Goal: Task Accomplishment & Management: Complete application form

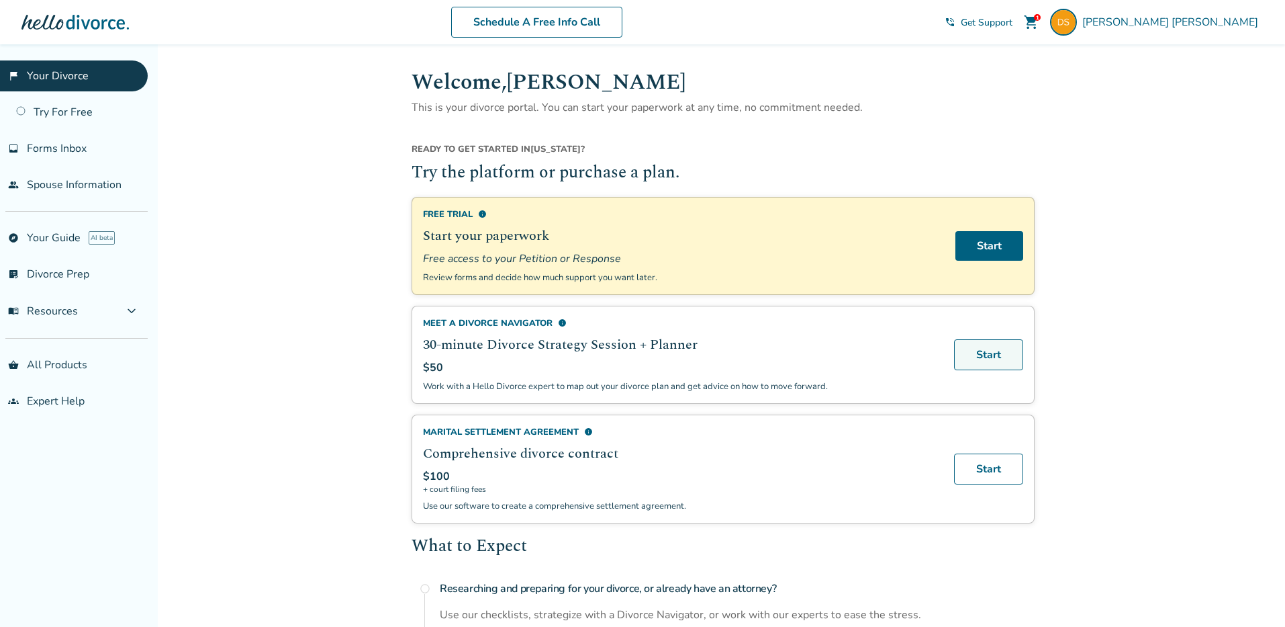
click at [1015, 352] on link "Start" at bounding box center [988, 354] width 69 height 31
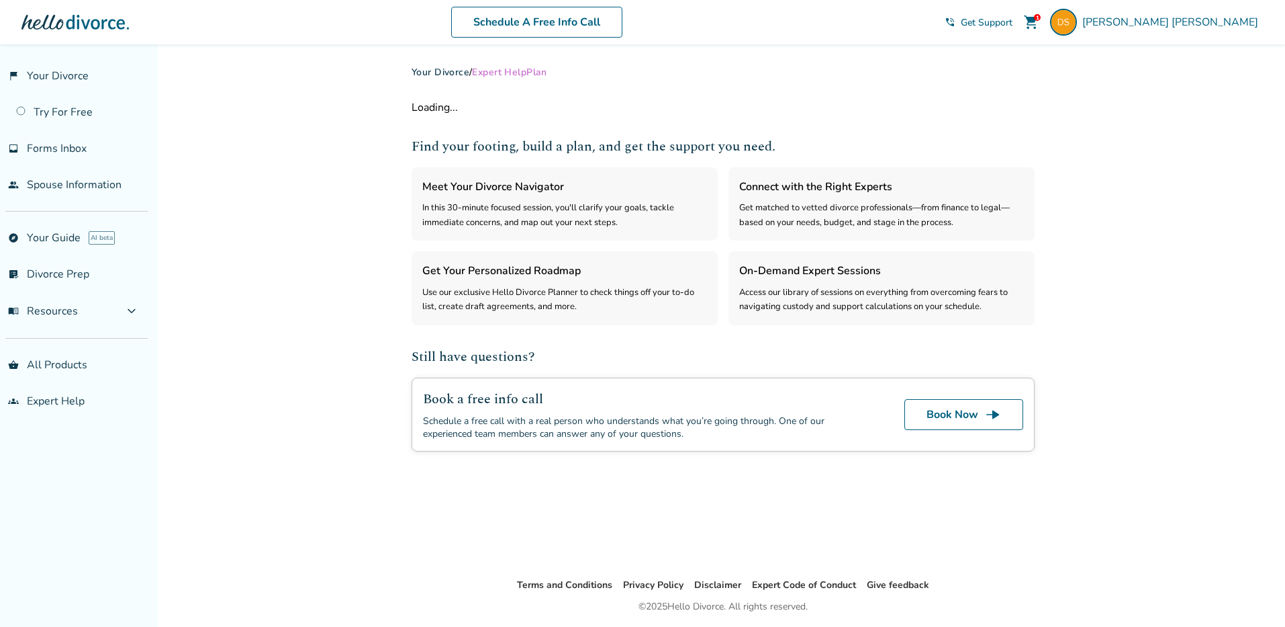
select select "***"
